Goal: Information Seeking & Learning: Learn about a topic

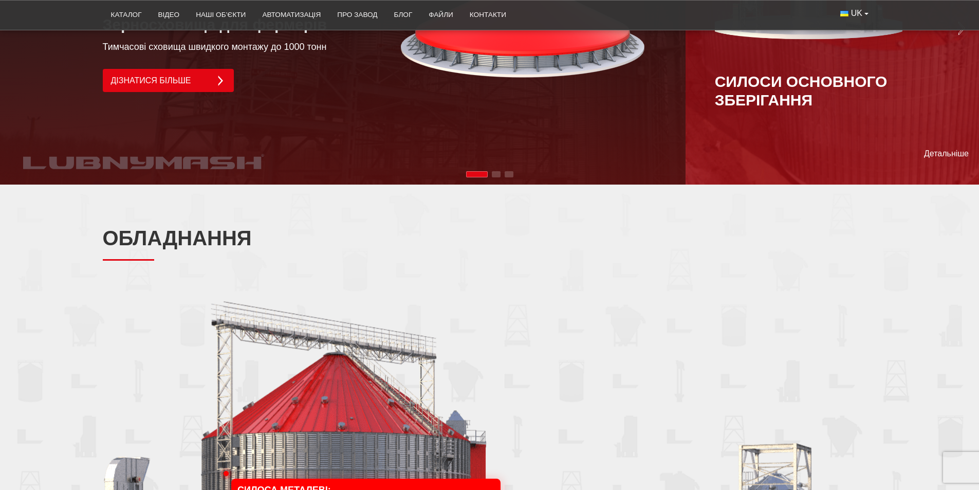
scroll to position [766, 0]
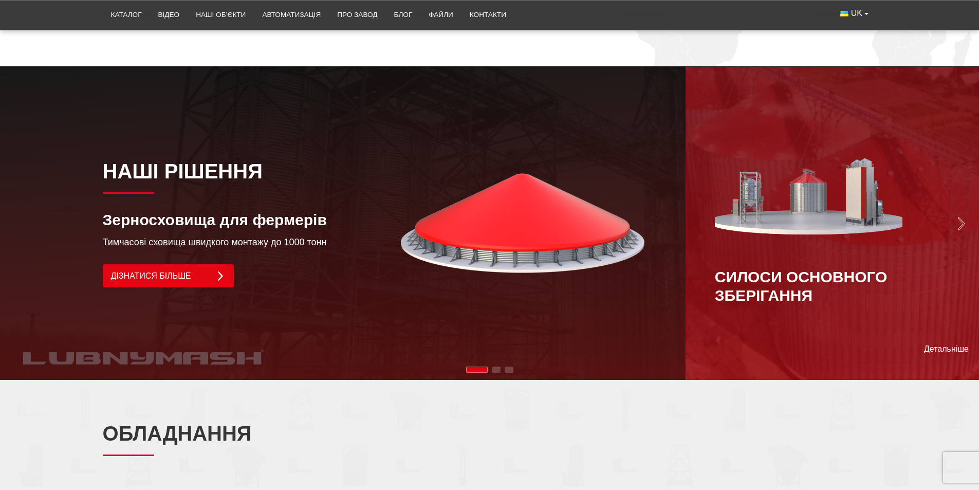
click at [498, 367] on span "Go to slide 2" at bounding box center [496, 370] width 9 height 6
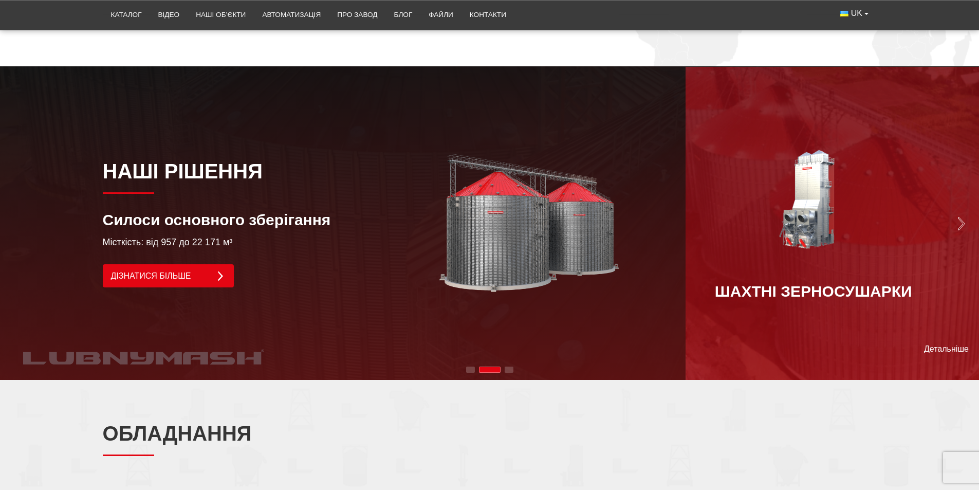
click at [507, 367] on span "Go to slide 3" at bounding box center [509, 370] width 9 height 6
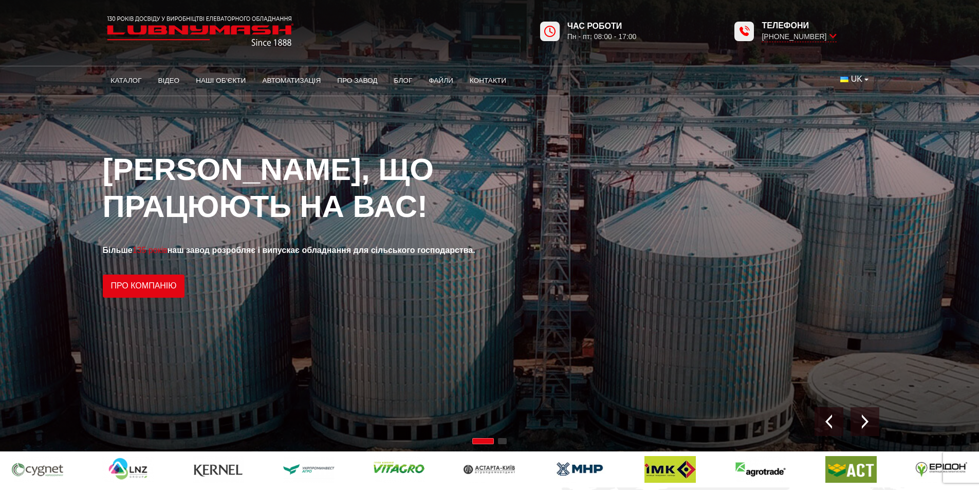
scroll to position [0, 0]
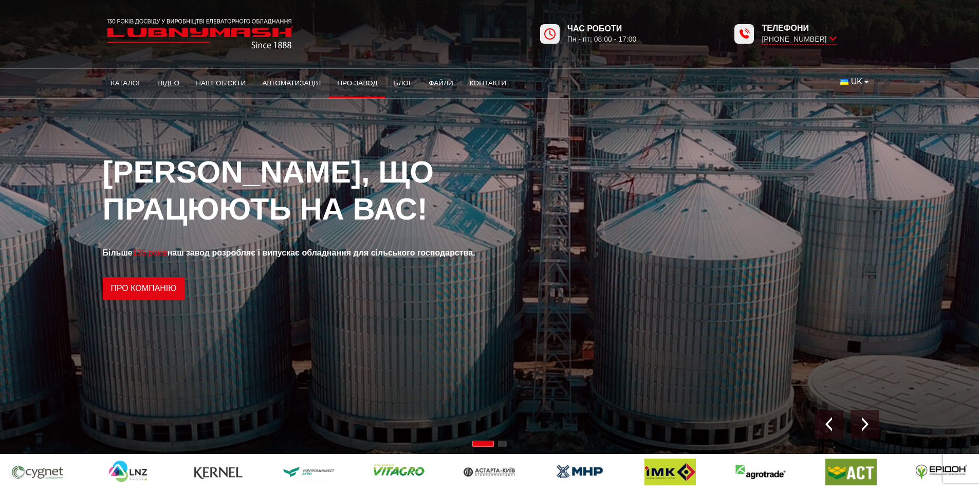
click at [351, 80] on link "Про завод" at bounding box center [357, 83] width 57 height 23
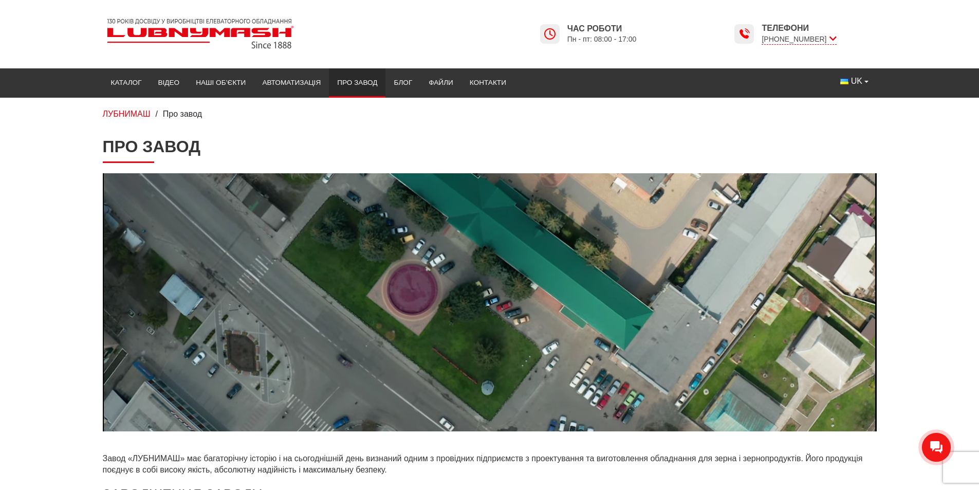
click at [395, 348] on video at bounding box center [490, 302] width 774 height 258
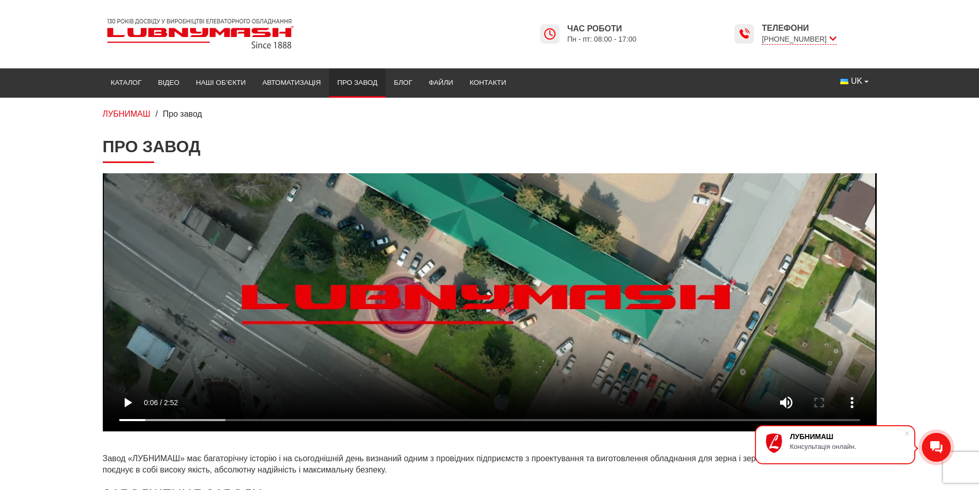
click at [485, 349] on video at bounding box center [490, 302] width 774 height 258
